Goal: Task Accomplishment & Management: Manage account settings

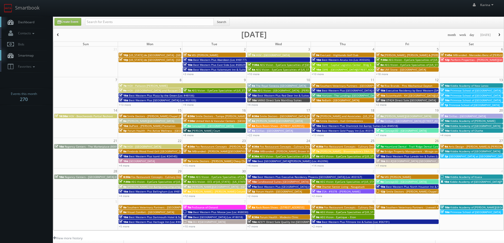
click at [18, 19] on link "Dashboard" at bounding box center [26, 22] width 53 height 11
click at [23, 22] on span "Dashboard" at bounding box center [24, 22] width 19 height 4
click at [31, 22] on span "Dashboard" at bounding box center [24, 22] width 19 height 4
click at [21, 124] on body "Smartbook Toggle Side Navigation Toggle Top Navigation Karina Karina Profile Lo…" at bounding box center [252, 169] width 504 height 339
click at [451, 150] on span "Kiddie Academy of [GEOGRAPHIC_DATA]" at bounding box center [475, 151] width 50 height 4
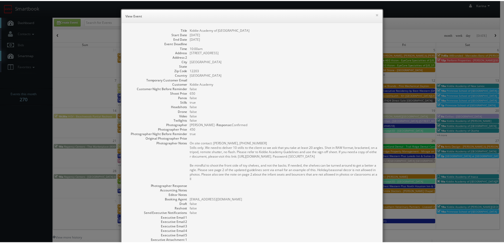
scroll to position [51, 0]
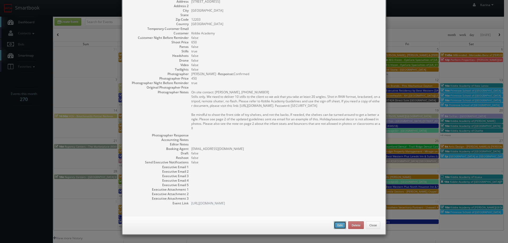
click at [339, 227] on button "Edit" at bounding box center [340, 225] width 12 height 8
type input "Kiddie Academy of [GEOGRAPHIC_DATA]"
type input "13 Columbia Cir"
type input "Albany"
type input "12203"
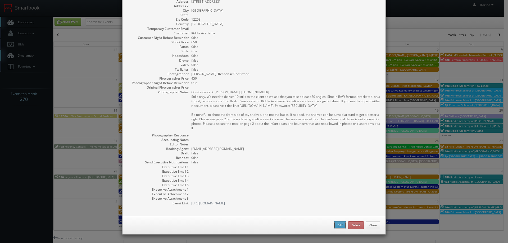
type input "650"
checkbox input "true"
type input "09/27/2025"
type input "10:00am"
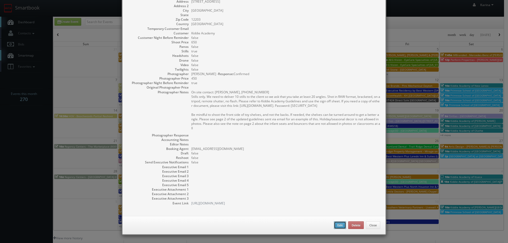
checkbox input "true"
type textarea "On site contact: Lauren Halse, 518-852-4896 Stills only. We need to deliver 10 …"
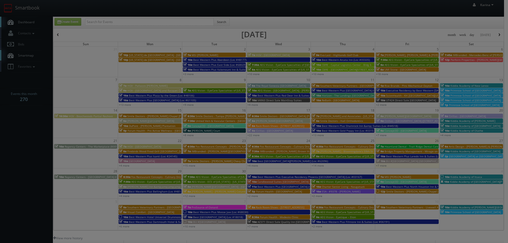
type input "650"
type input "450"
select select "cs3design360+kiddie@gmail.com"
select select "tomcarusophotography@gmail.com"
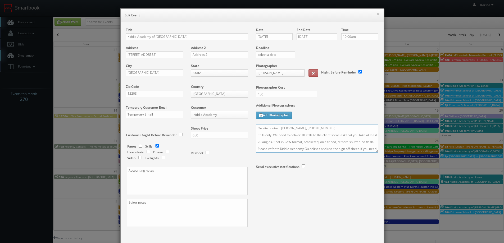
click at [300, 134] on textarea "On site contact: Lauren Halse, 518-852-4896 Stills only. We need to deliver 10 …" at bounding box center [317, 139] width 122 height 28
click at [265, 142] on textarea "On site contact: Lauren Halse, 518-852-4896 Stills only. We need to deliver 20 …" at bounding box center [317, 139] width 122 height 28
type textarea "On site contact: Lauren Halse, 518-852-4896 Stills only. We need to deliver 20 …"
click at [272, 96] on input "450" at bounding box center [286, 94] width 61 height 7
type input "475"
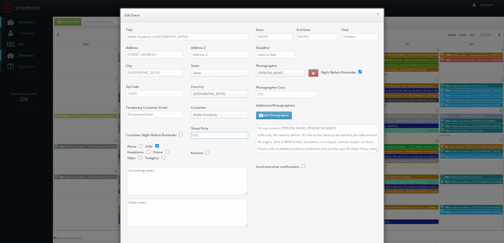
click at [202, 136] on input "650" at bounding box center [219, 135] width 57 height 7
drag, startPoint x: 202, startPoint y: 136, endPoint x: 191, endPoint y: 135, distance: 11.1
click at [191, 135] on input "650" at bounding box center [219, 135] width 57 height 7
type input "800"
click at [164, 174] on textarea at bounding box center [187, 181] width 121 height 28
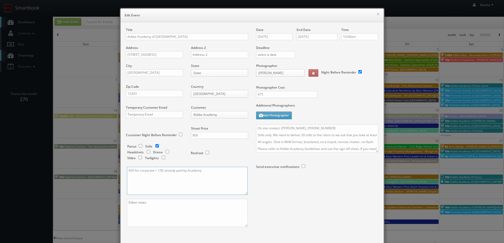
scroll to position [31, 0]
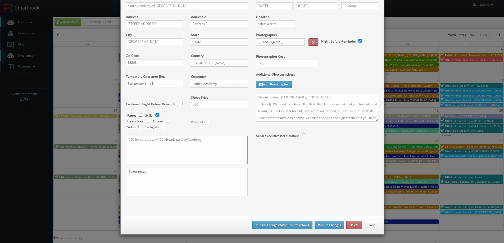
type textarea "650 for corporate + 150 already paid by Academy"
click at [325, 223] on button "Publish Changes" at bounding box center [329, 225] width 30 height 8
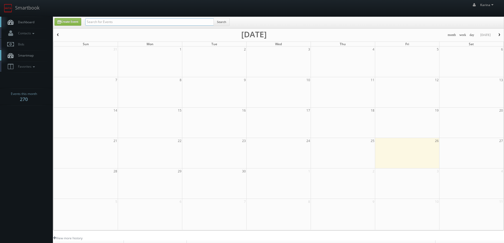
click at [93, 24] on input "text" at bounding box center [149, 21] width 128 height 7
type input "tom caruso"
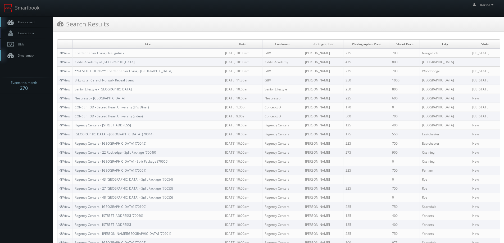
click at [24, 24] on span "Dashboard" at bounding box center [24, 22] width 19 height 4
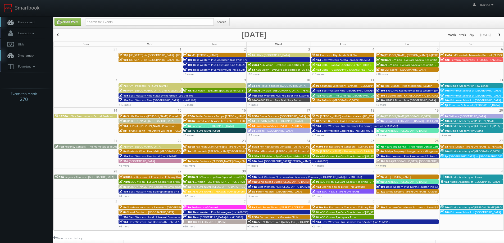
click at [13, 136] on body "Smartbook Toggle Side Navigation Toggle Top Navigation Karina Karina Profile Lo…" at bounding box center [252, 169] width 504 height 339
click at [31, 25] on link "Dashboard" at bounding box center [26, 22] width 53 height 11
click at [30, 23] on span "Dashboard" at bounding box center [24, 22] width 19 height 4
click at [29, 21] on span "Dashboard" at bounding box center [24, 22] width 19 height 4
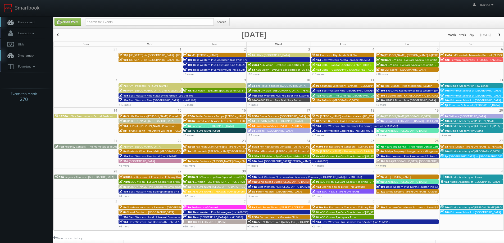
click at [498, 34] on span "button" at bounding box center [499, 34] width 4 height 3
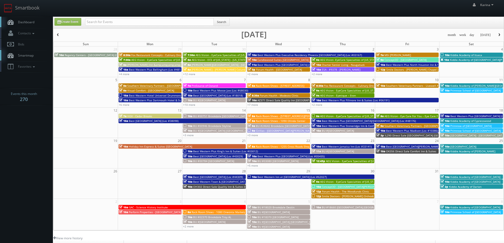
click at [25, 18] on link "Dashboard" at bounding box center [26, 22] width 53 height 11
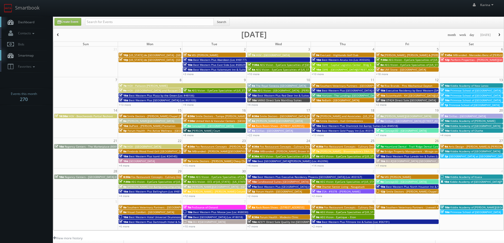
click at [25, 22] on span "Dashboard" at bounding box center [24, 22] width 19 height 4
